Goal: Task Accomplishment & Management: Use online tool/utility

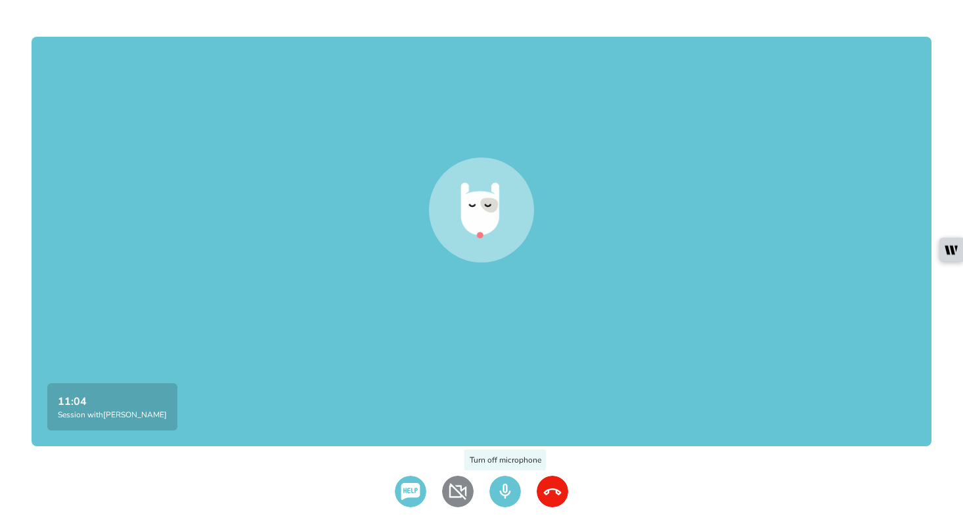
click at [506, 485] on img at bounding box center [505, 492] width 32 height 32
click at [459, 489] on img at bounding box center [458, 492] width 32 height 32
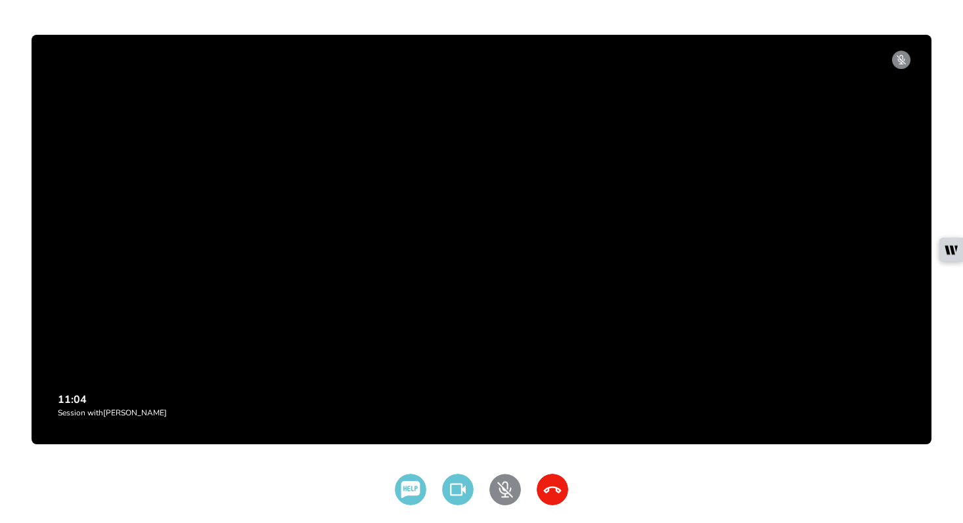
scroll to position [3, 0]
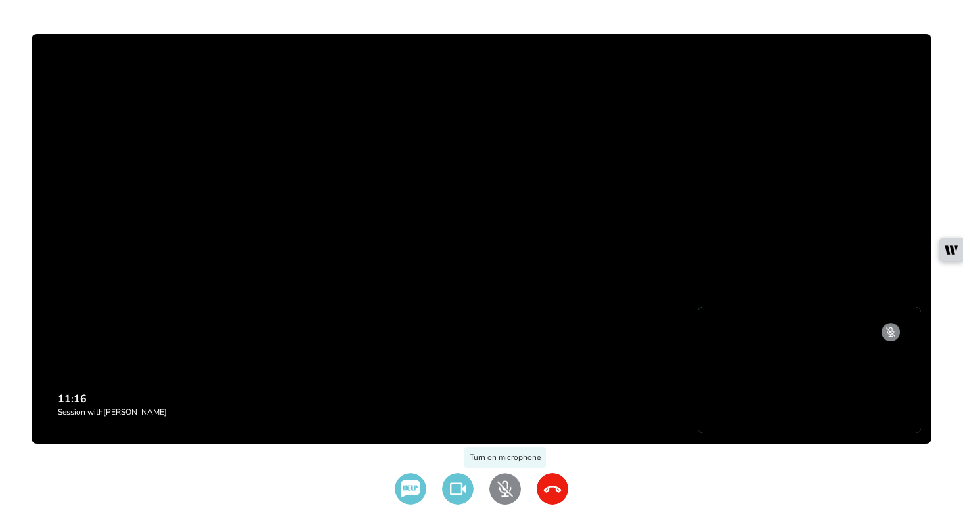
click at [500, 491] on img at bounding box center [505, 490] width 32 height 32
click at [548, 487] on img at bounding box center [553, 490] width 32 height 32
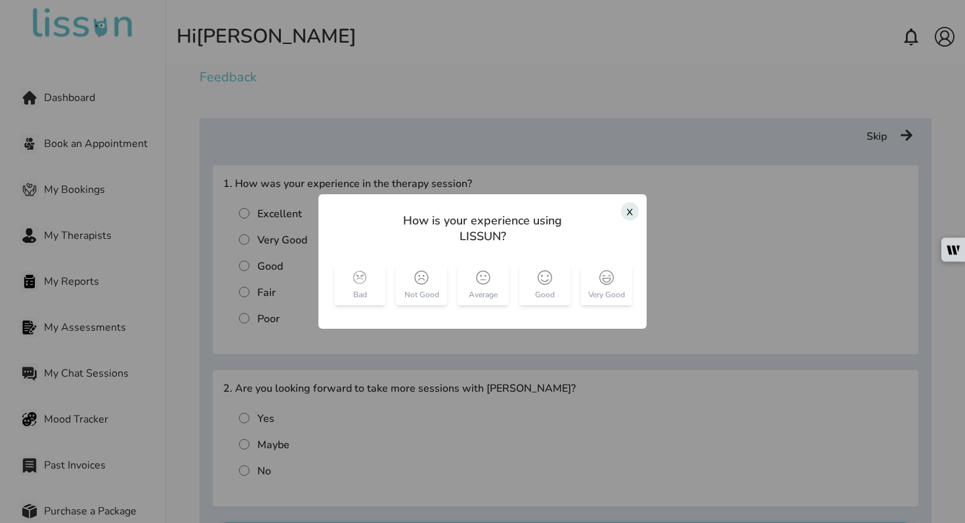
drag, startPoint x: 638, startPoint y: 213, endPoint x: 577, endPoint y: 213, distance: 61.1
click at [637, 212] on div "x" at bounding box center [630, 211] width 18 height 18
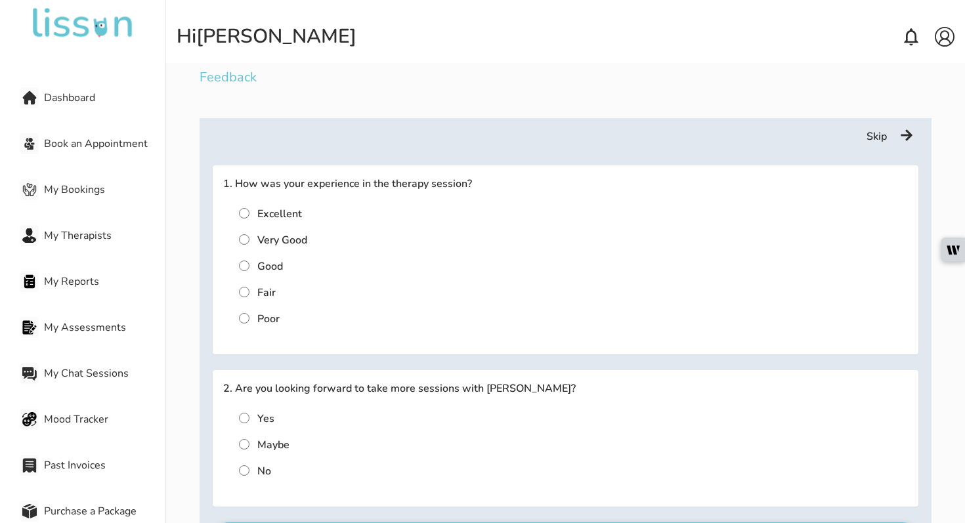
click at [114, 191] on span "My Bookings" at bounding box center [105, 190] width 122 height 16
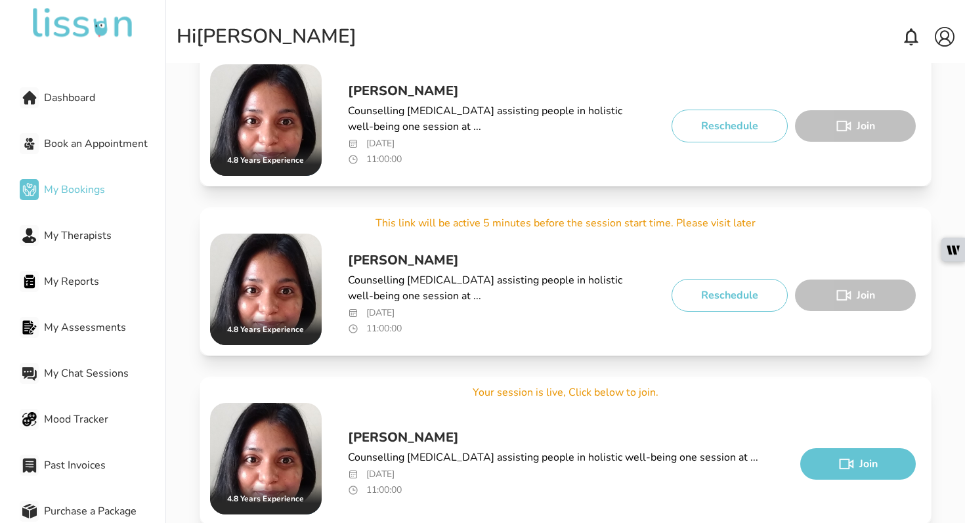
scroll to position [330, 0]
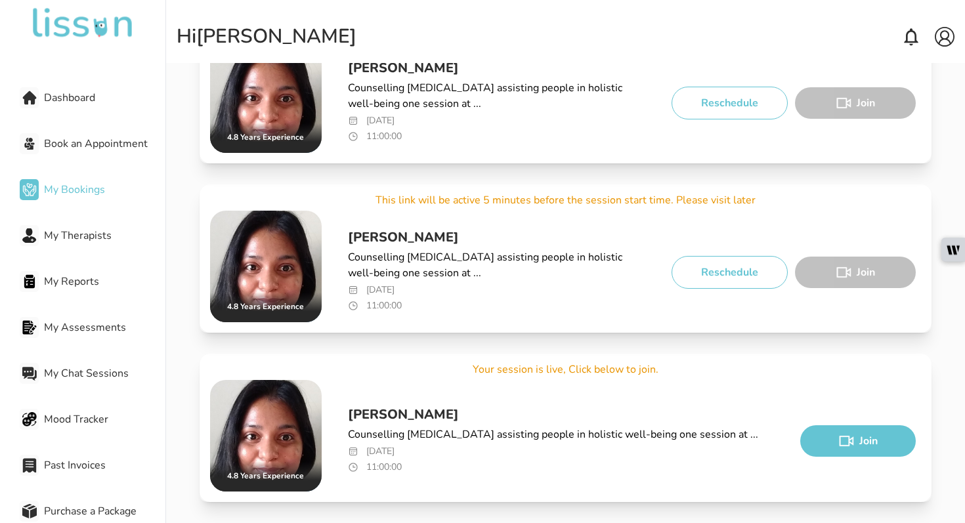
click at [857, 447] on button "Join" at bounding box center [859, 442] width 116 height 32
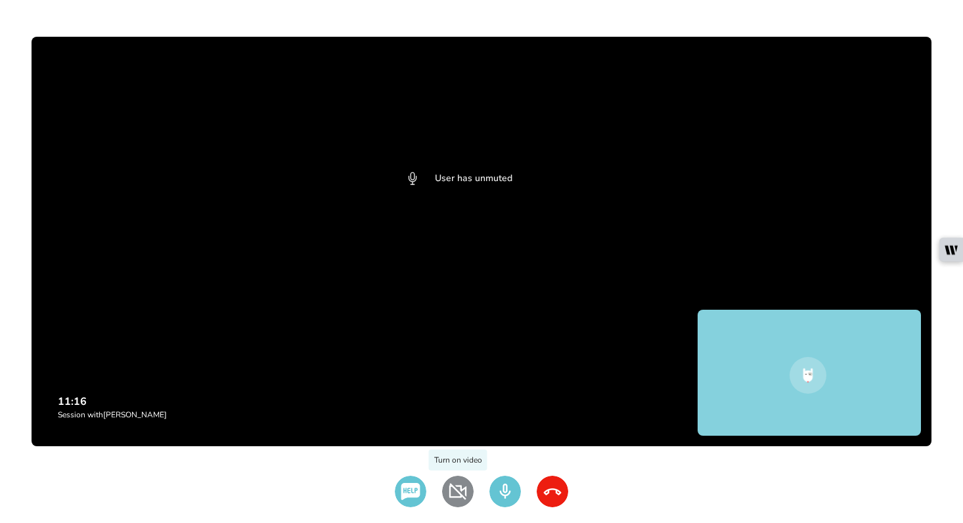
click at [456, 493] on img at bounding box center [458, 492] width 32 height 32
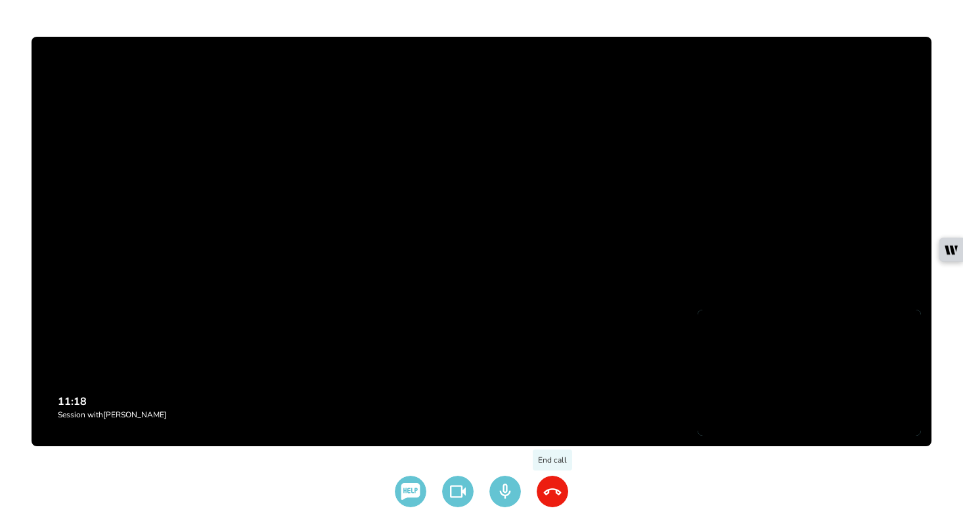
click at [550, 486] on img at bounding box center [553, 492] width 32 height 32
